Goal: Information Seeking & Learning: Learn about a topic

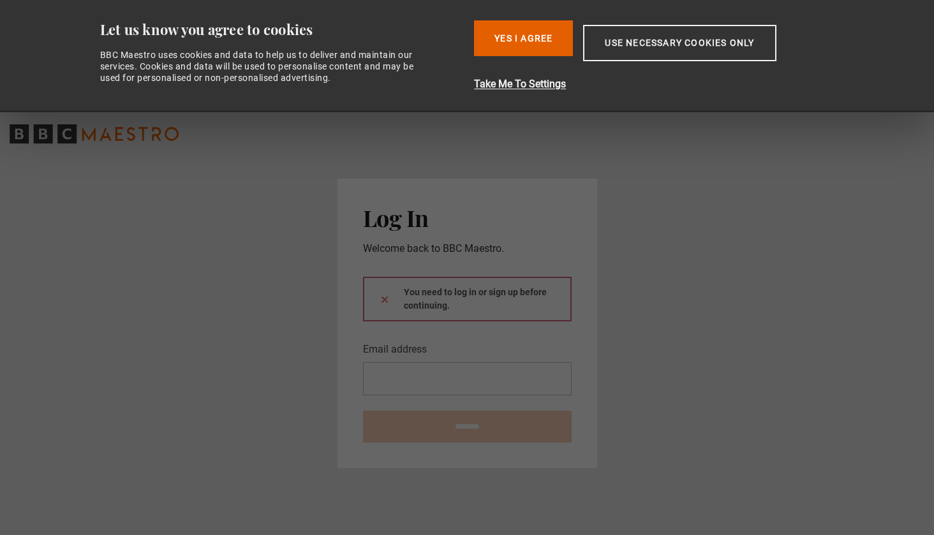
click at [534, 50] on button "Yes I Agree" at bounding box center [523, 38] width 99 height 36
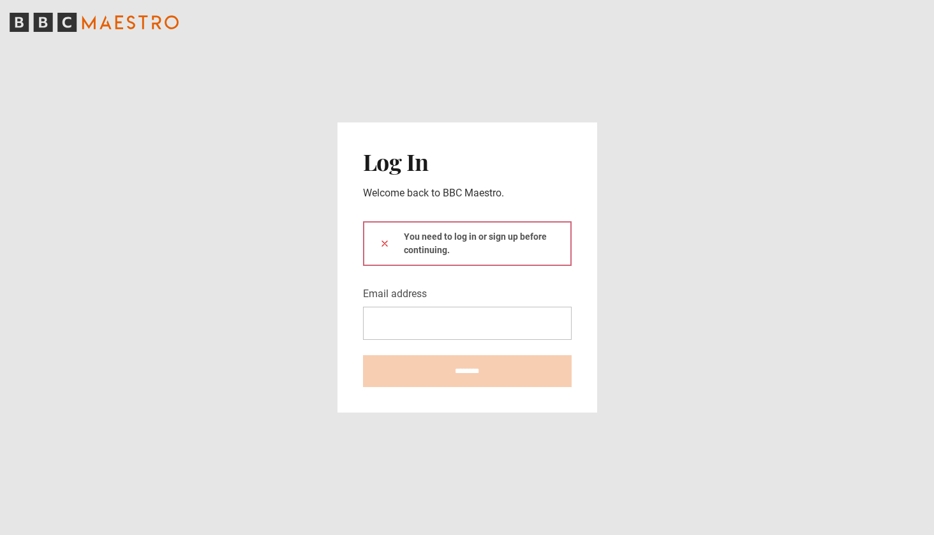
click at [128, 28] on icon "BBC Maestro" at bounding box center [94, 22] width 169 height 19
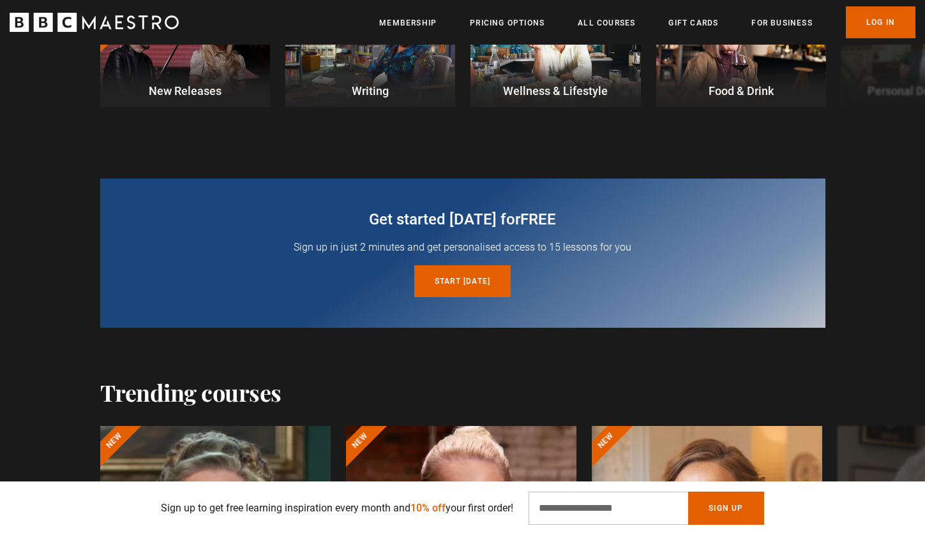
scroll to position [825, 0]
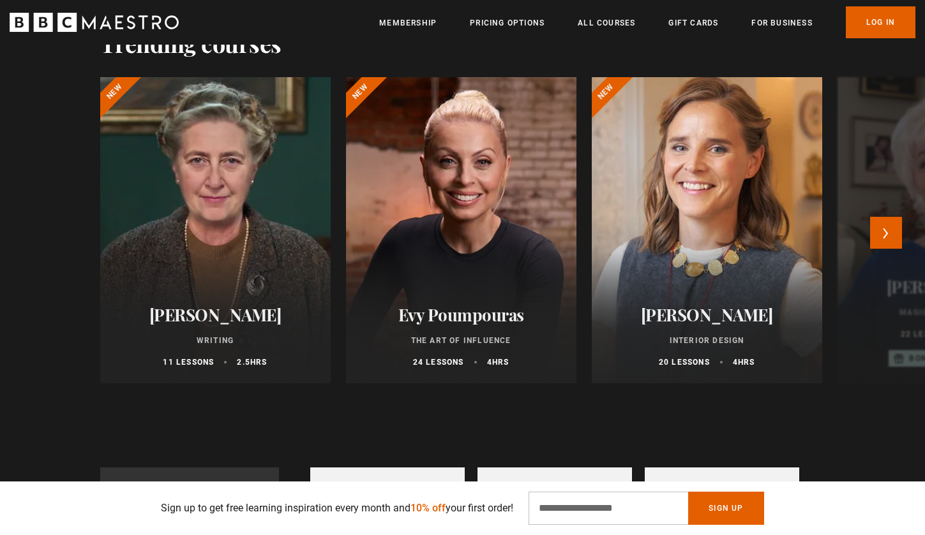
click at [692, 235] on div at bounding box center [706, 230] width 253 height 337
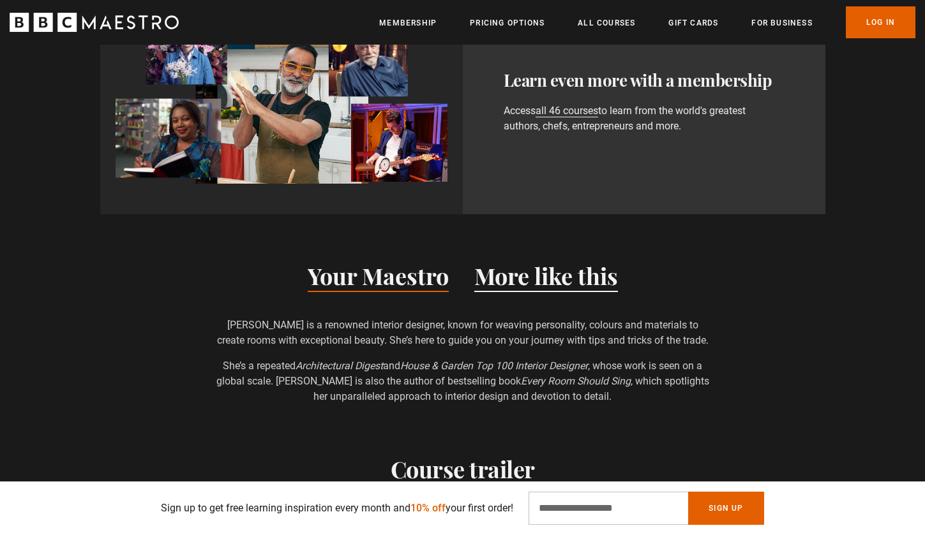
scroll to position [0, 167]
click at [590, 265] on button "More like this" at bounding box center [546, 278] width 144 height 27
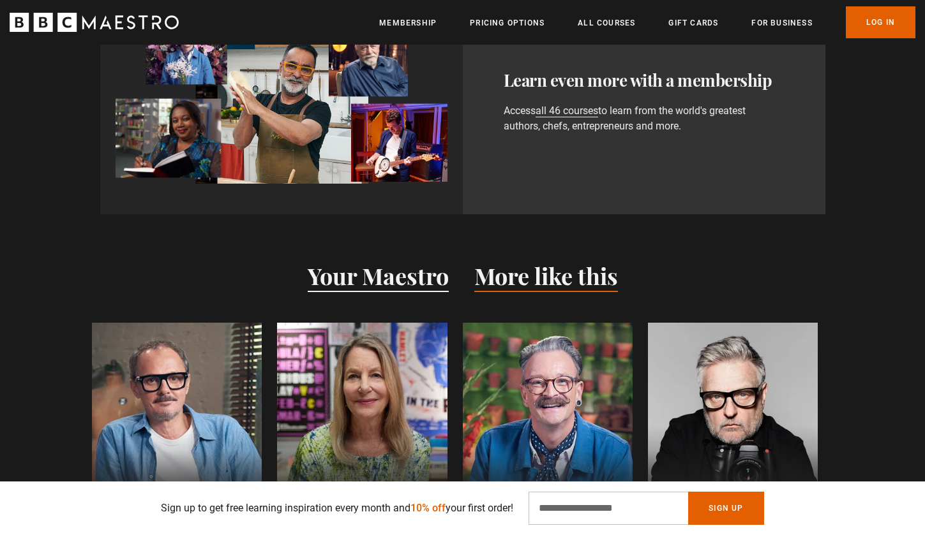
click at [398, 265] on button "Your Maestro" at bounding box center [378, 278] width 141 height 27
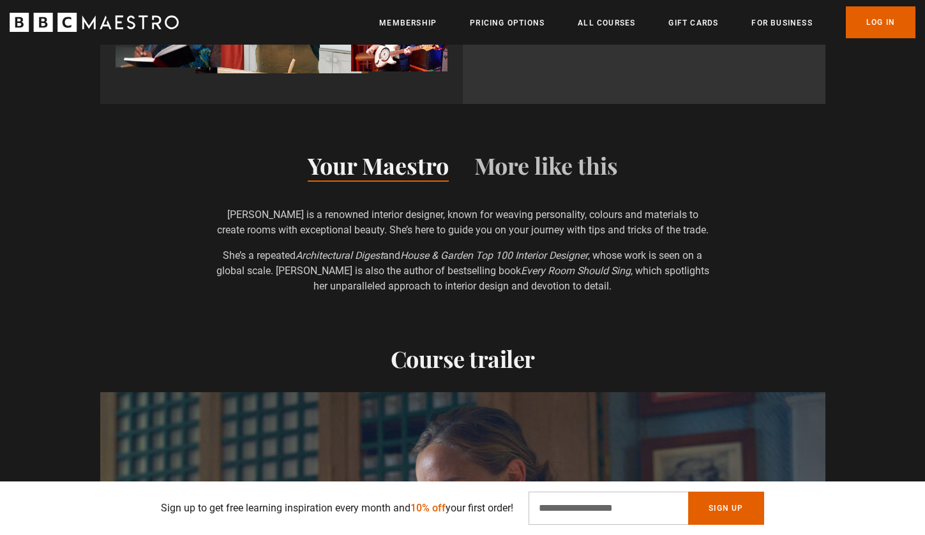
scroll to position [0, 836]
click at [515, 157] on button "More like this" at bounding box center [546, 168] width 144 height 27
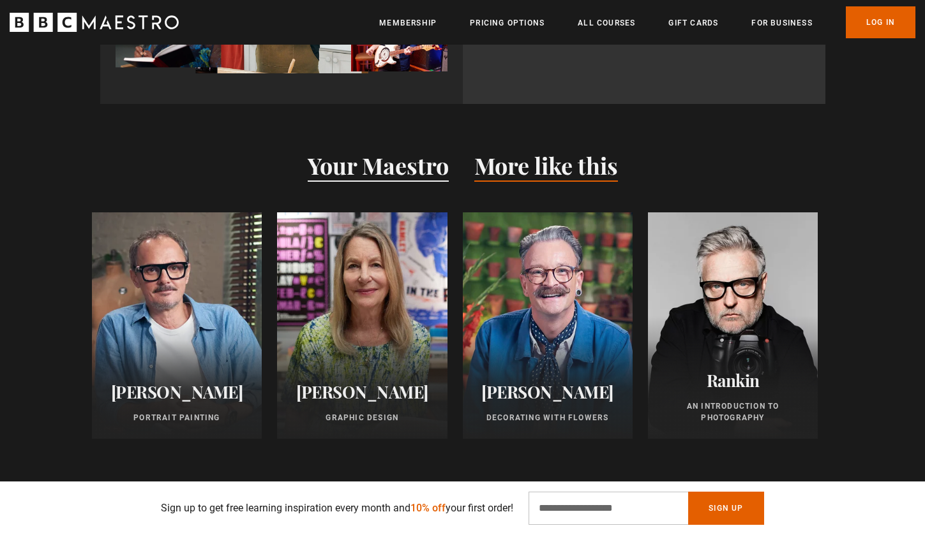
click at [410, 156] on button "Your Maestro" at bounding box center [378, 168] width 141 height 27
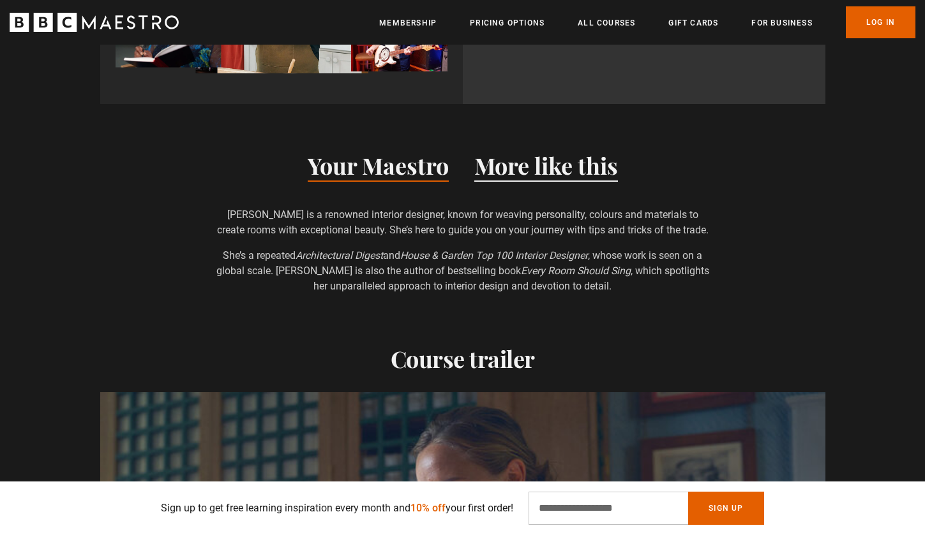
click at [545, 156] on button "More like this" at bounding box center [546, 168] width 144 height 27
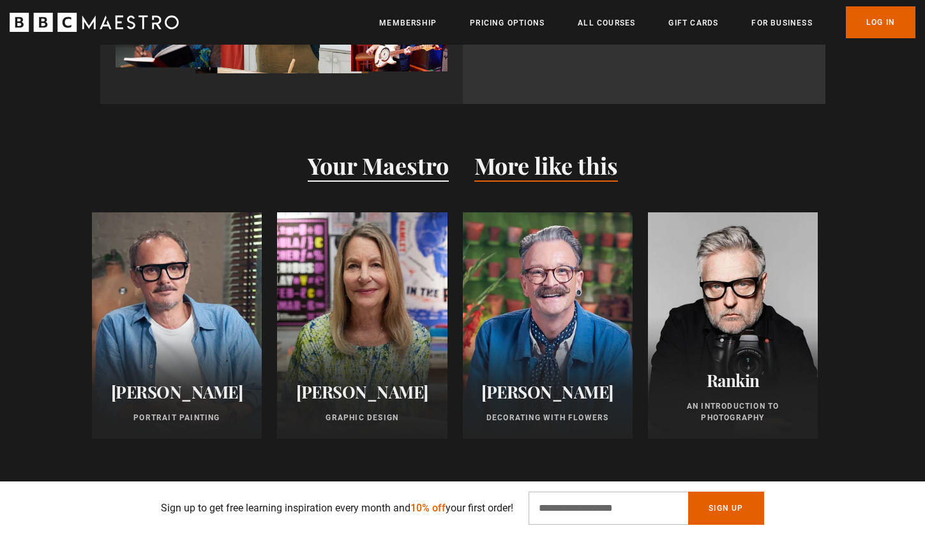
click at [426, 156] on button "Your Maestro" at bounding box center [378, 168] width 141 height 27
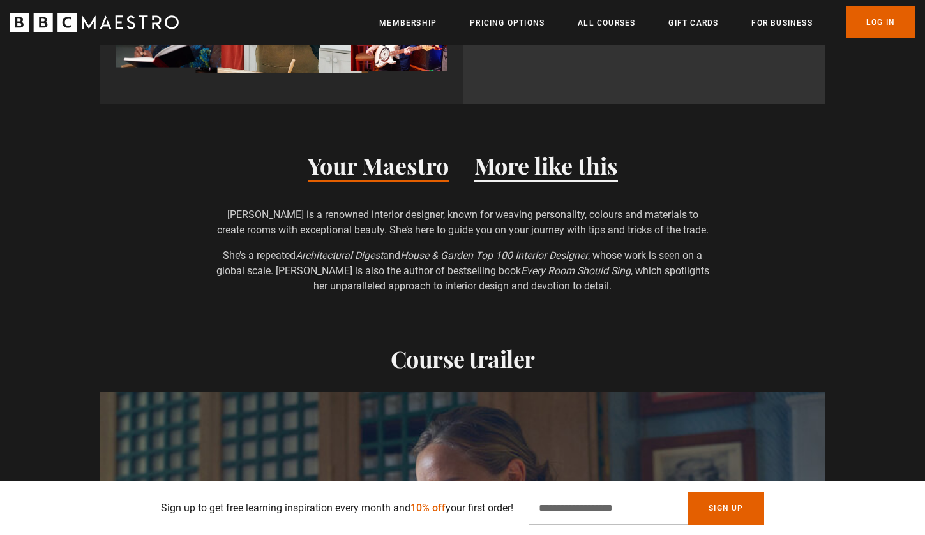
click at [516, 156] on button "More like this" at bounding box center [546, 168] width 144 height 27
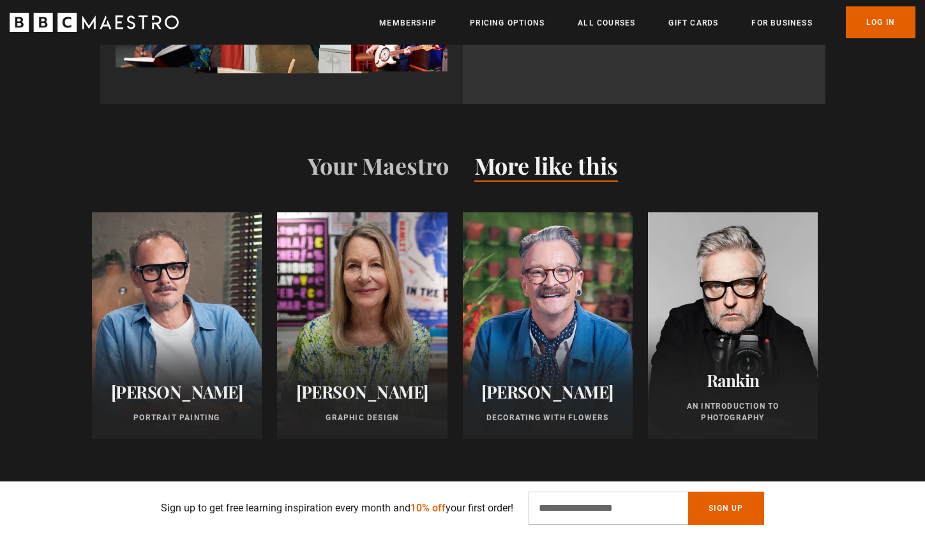
click at [498, 156] on button "More like this" at bounding box center [546, 168] width 144 height 27
click at [392, 156] on button "Your Maestro" at bounding box center [378, 168] width 141 height 27
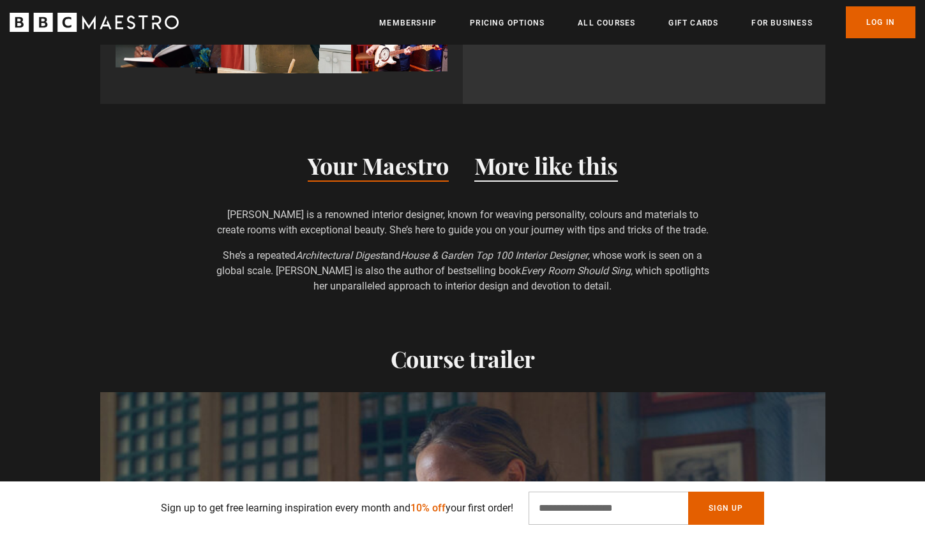
click at [500, 157] on button "More like this" at bounding box center [546, 168] width 144 height 27
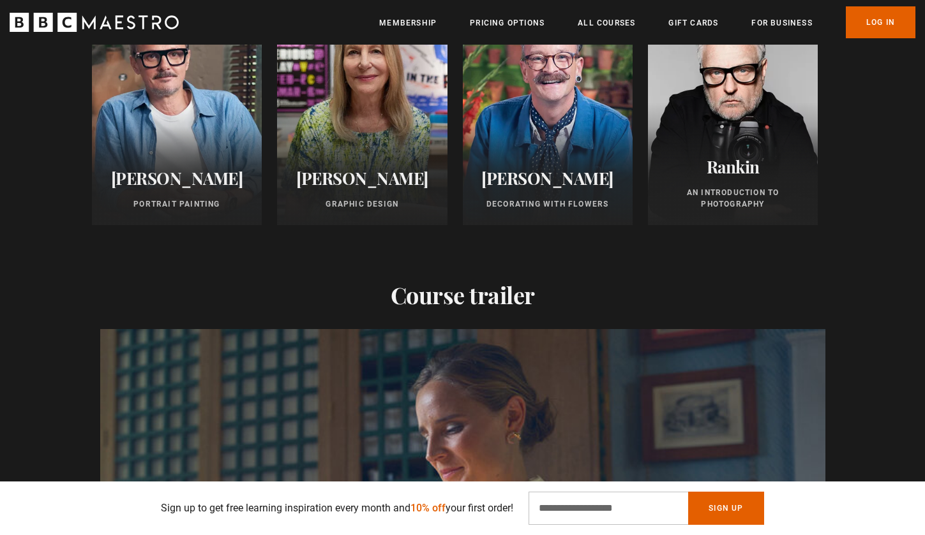
scroll to position [1147, 0]
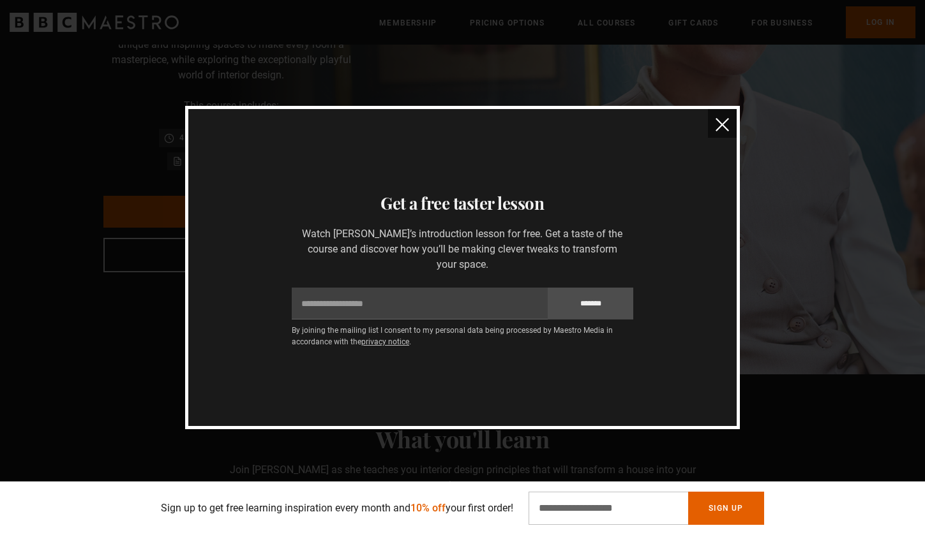
click at [726, 131] on img "close" at bounding box center [721, 124] width 13 height 13
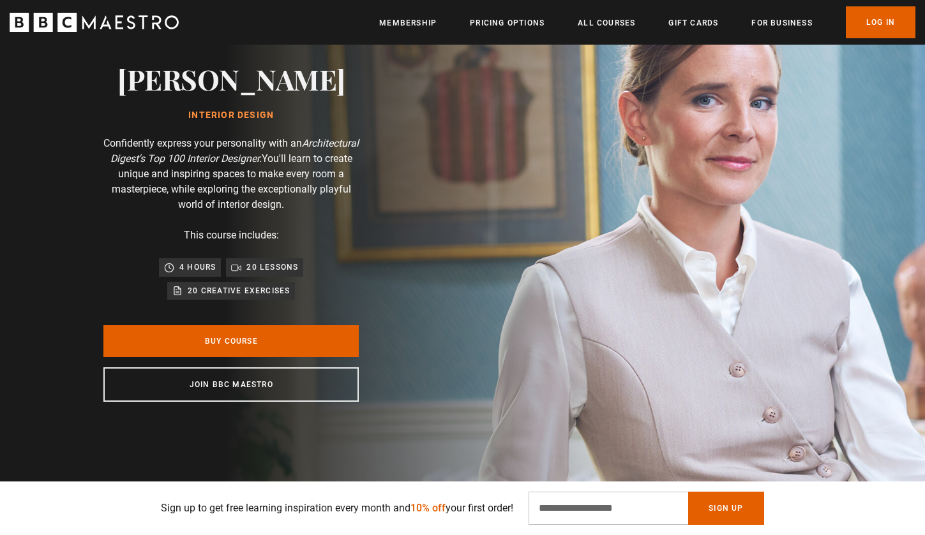
scroll to position [94, 0]
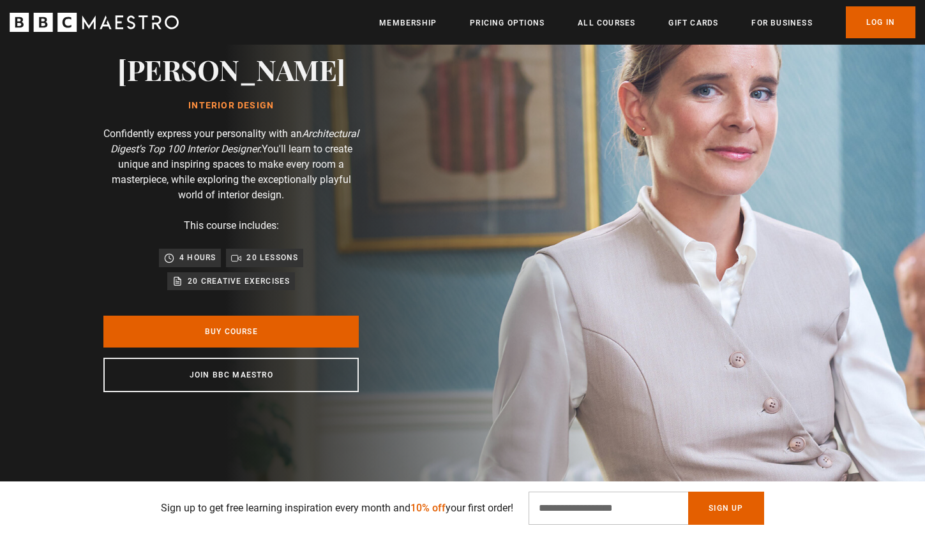
drag, startPoint x: 197, startPoint y: 256, endPoint x: 287, endPoint y: 256, distance: 89.3
click at [197, 256] on p "4 hours" at bounding box center [197, 257] width 36 height 13
click at [286, 256] on p "20 lessons" at bounding box center [272, 257] width 52 height 13
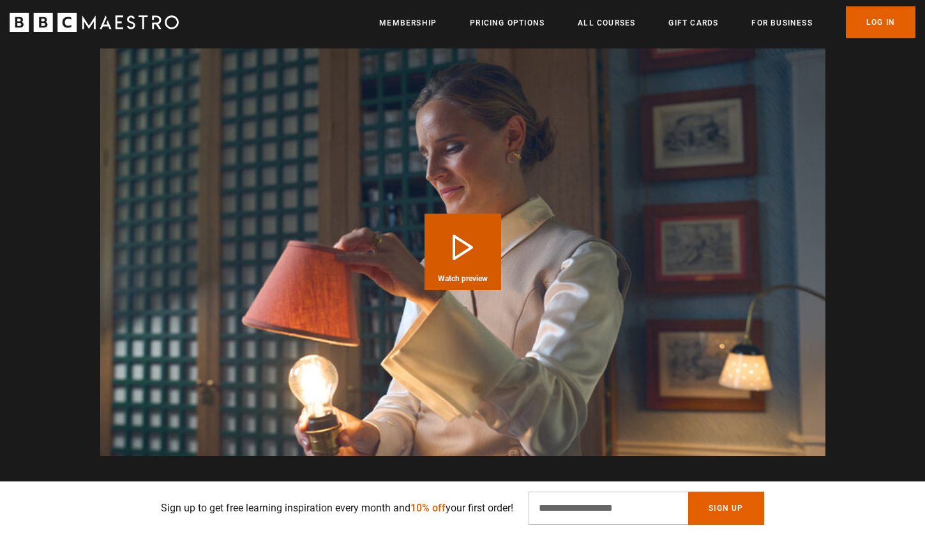
scroll to position [0, 1170]
click at [451, 247] on button "Play Course overview for Interior Design with Beata Heuman Watch preview" at bounding box center [462, 252] width 77 height 77
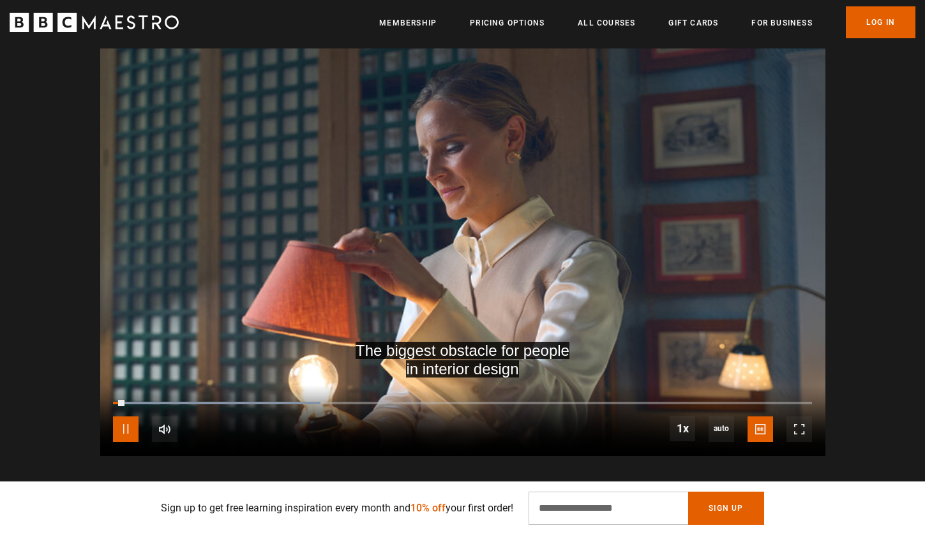
drag, startPoint x: 123, startPoint y: 404, endPoint x: 437, endPoint y: 351, distance: 317.8
click at [123, 417] on span "Video Player" at bounding box center [126, 430] width 26 height 26
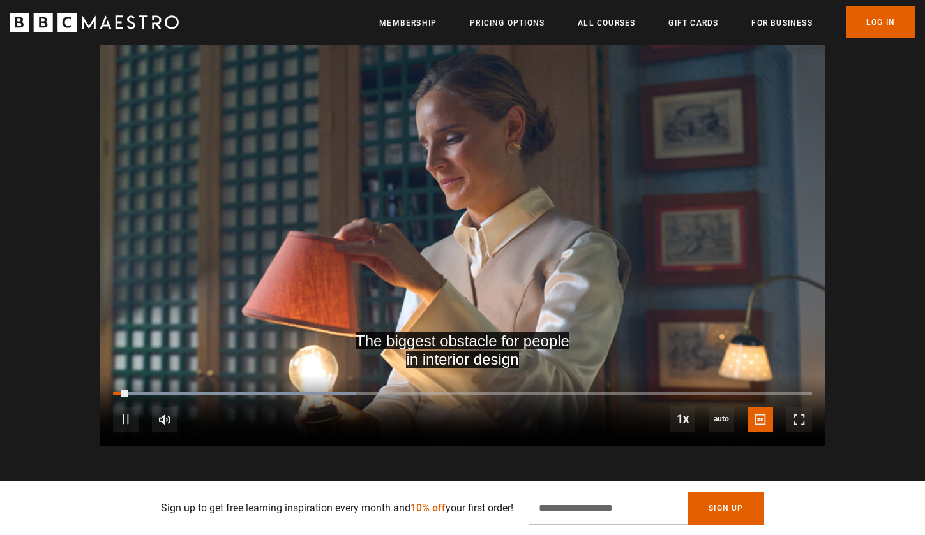
scroll to position [0, 2675]
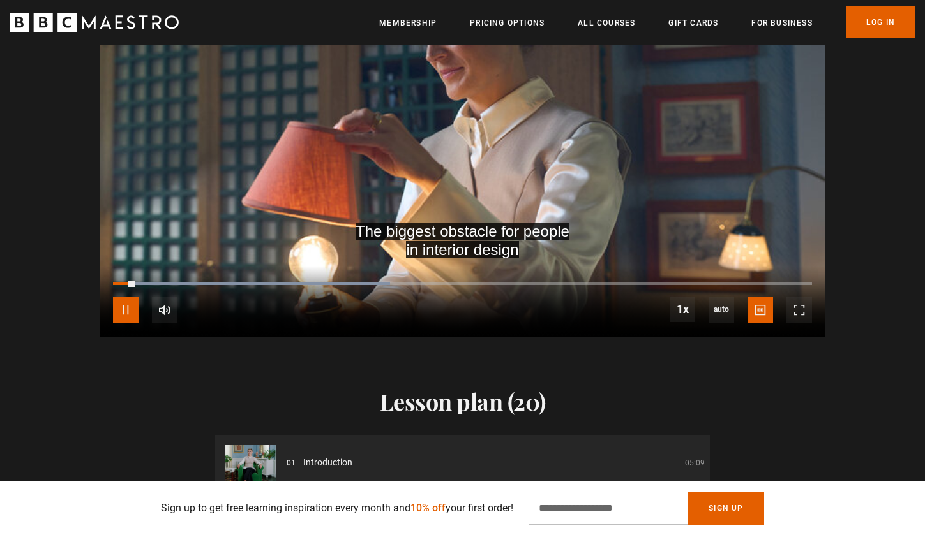
click at [128, 297] on span "Video Player" at bounding box center [126, 310] width 26 height 26
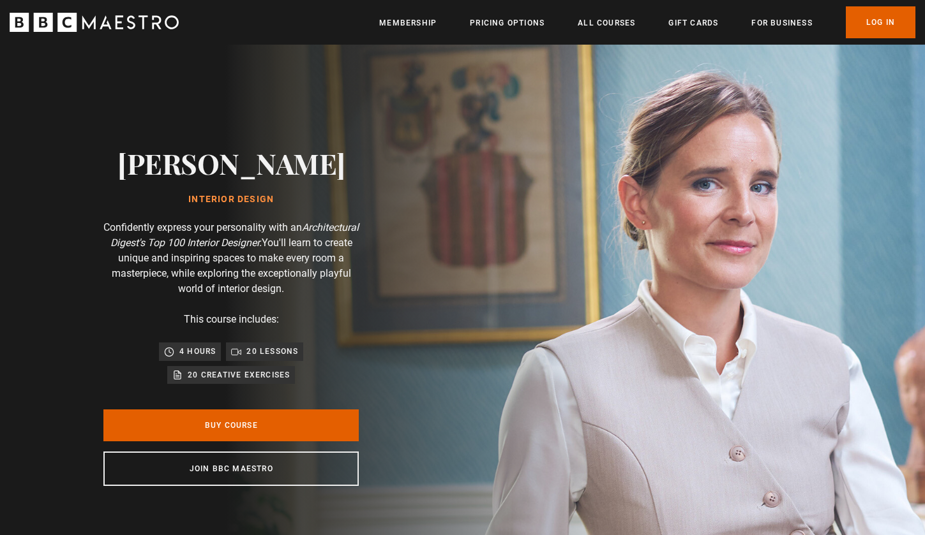
scroll to position [0, 2842]
click at [198, 352] on p "4 hours" at bounding box center [197, 351] width 36 height 13
click at [287, 353] on p "20 lessons" at bounding box center [272, 351] width 52 height 13
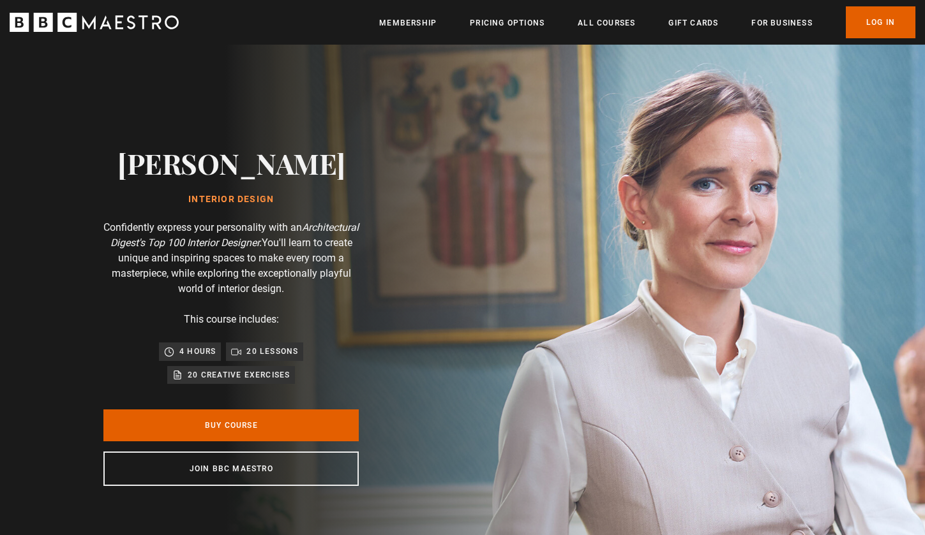
click at [287, 353] on p "20 lessons" at bounding box center [272, 351] width 52 height 13
click at [264, 354] on p "20 lessons" at bounding box center [272, 351] width 52 height 13
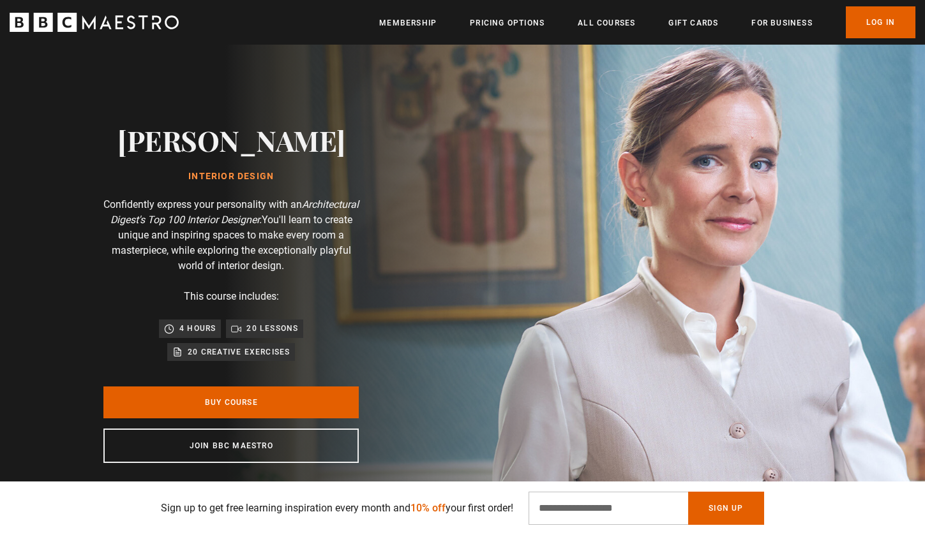
scroll to position [25, 0]
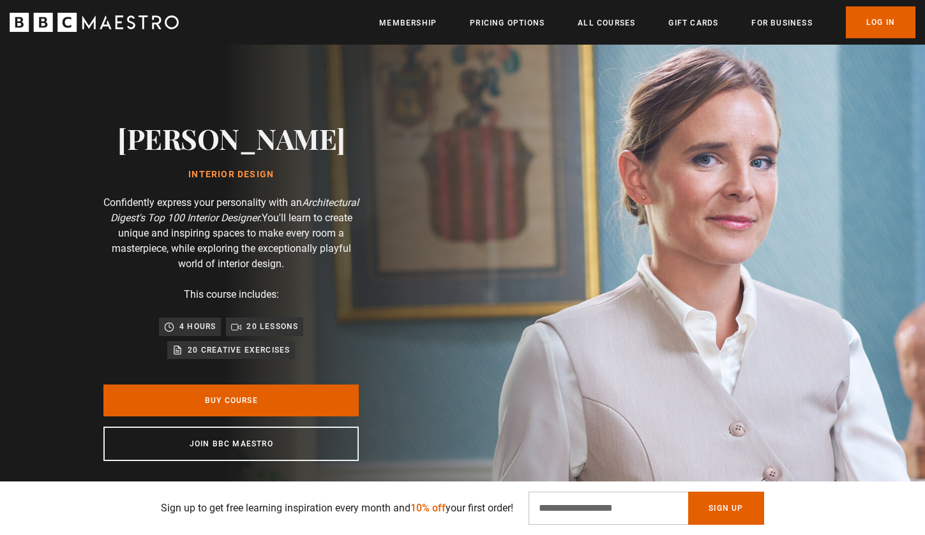
click at [463, 274] on div "Beata Heuman Interior Design Confidently express your personality with an Archi…" at bounding box center [231, 292] width 463 height 544
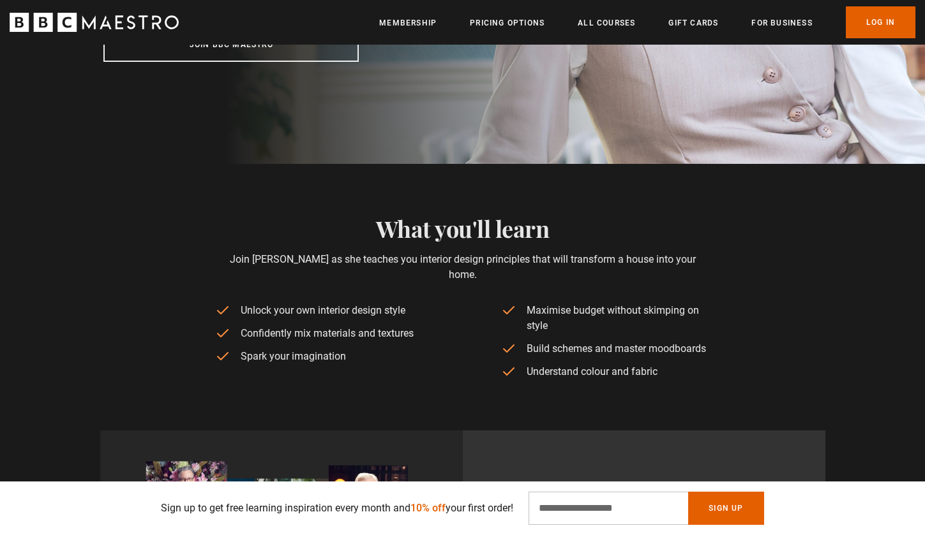
scroll to position [427, 0]
